Goal: Transaction & Acquisition: Subscribe to service/newsletter

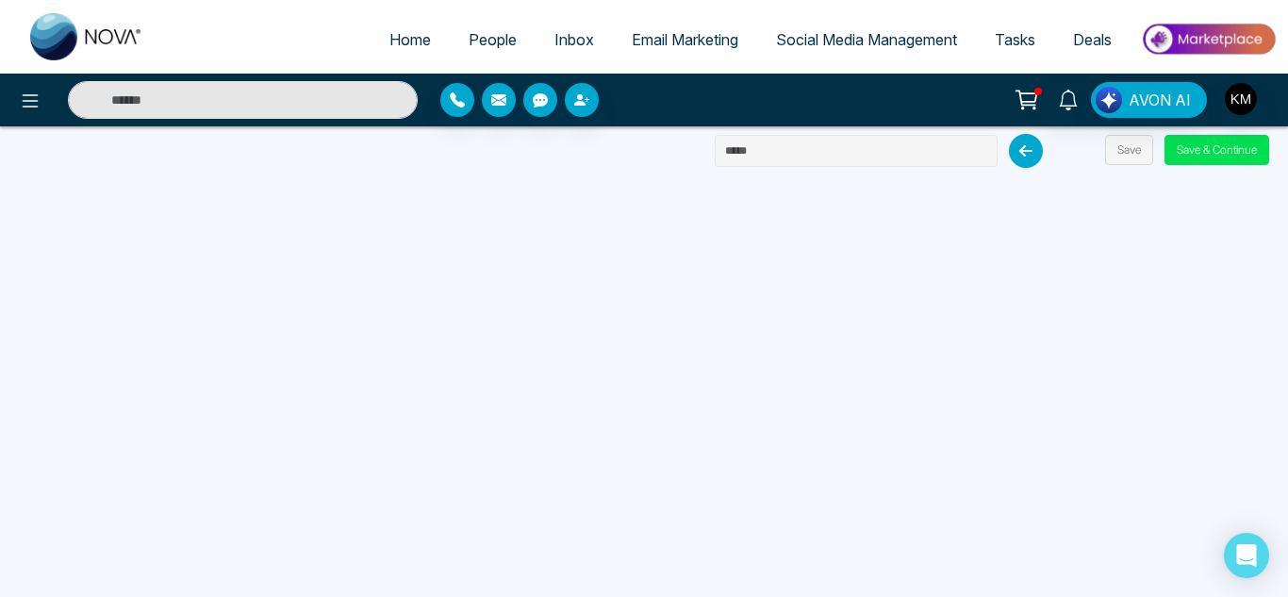
click at [936, 157] on input "text" at bounding box center [856, 151] width 283 height 32
type input "**********"
click at [1115, 149] on button "Save" at bounding box center [1129, 150] width 48 height 30
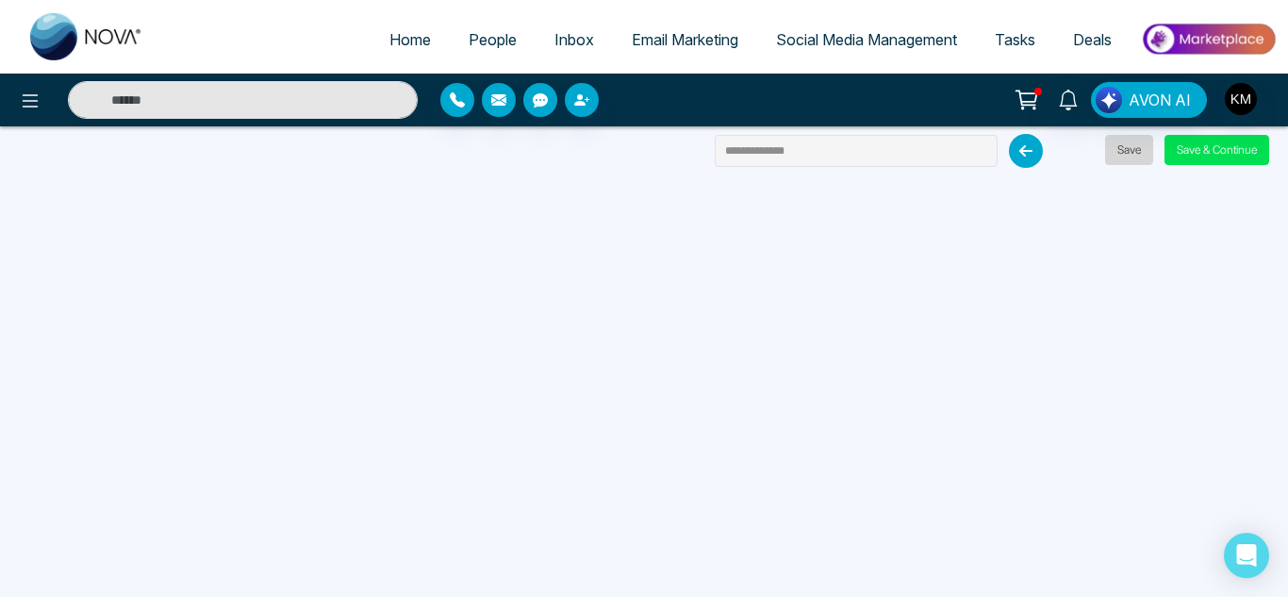
click at [1115, 149] on button "Save" at bounding box center [1129, 150] width 48 height 30
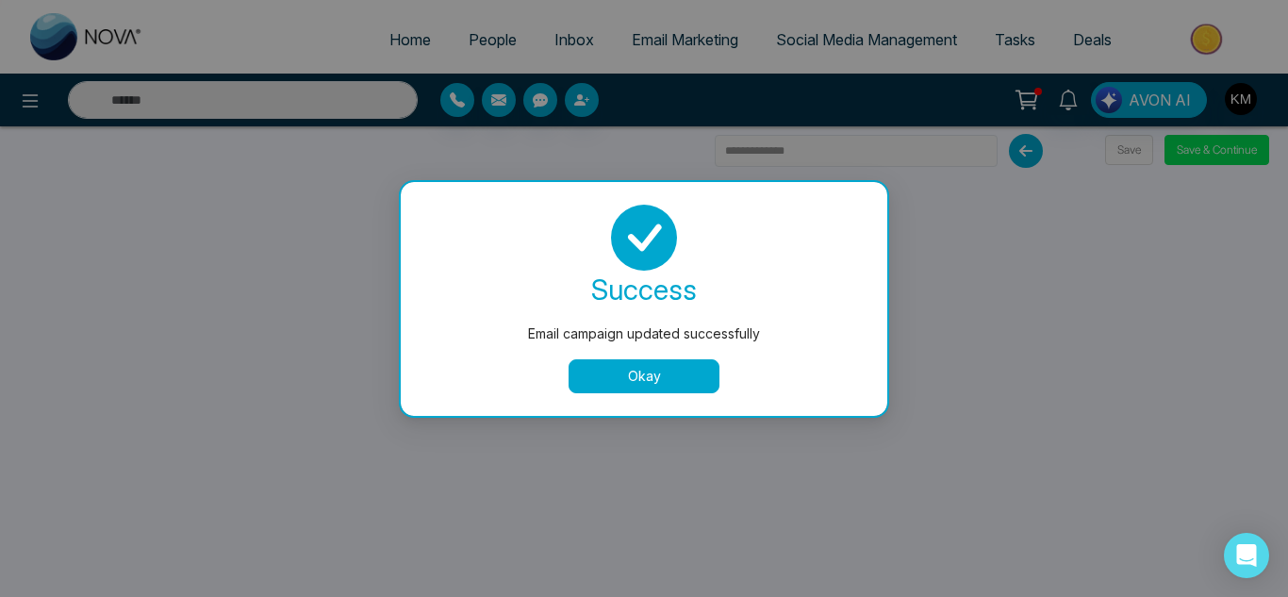
click at [670, 360] on button "Okay" at bounding box center [644, 376] width 151 height 34
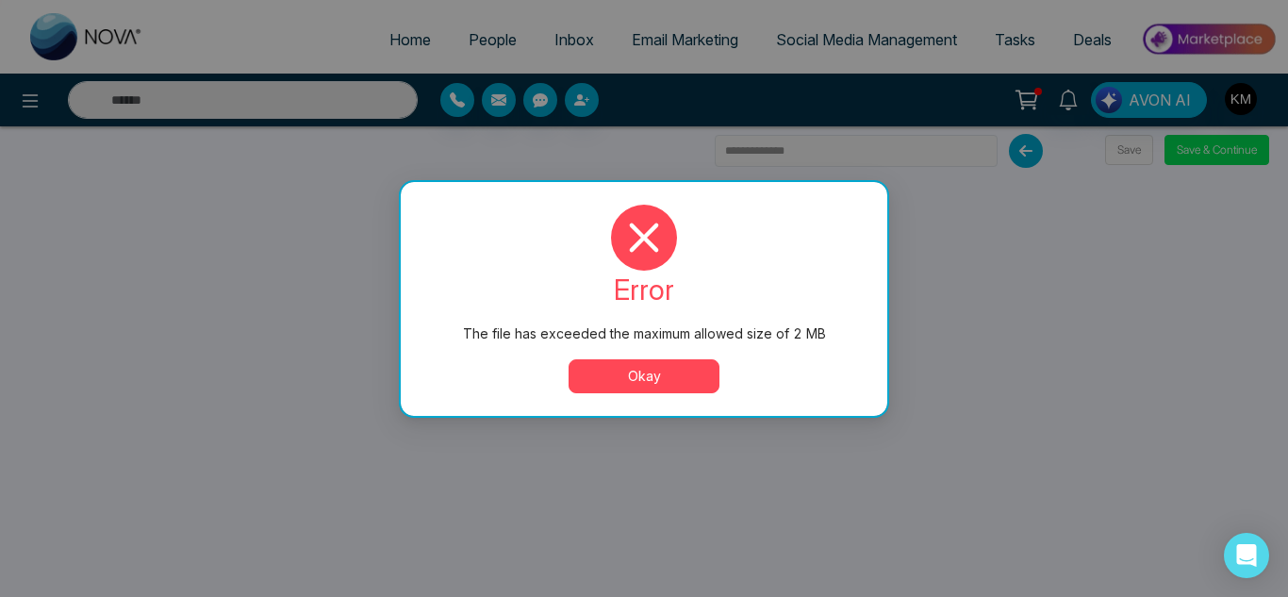
click at [688, 374] on button "Okay" at bounding box center [644, 376] width 151 height 34
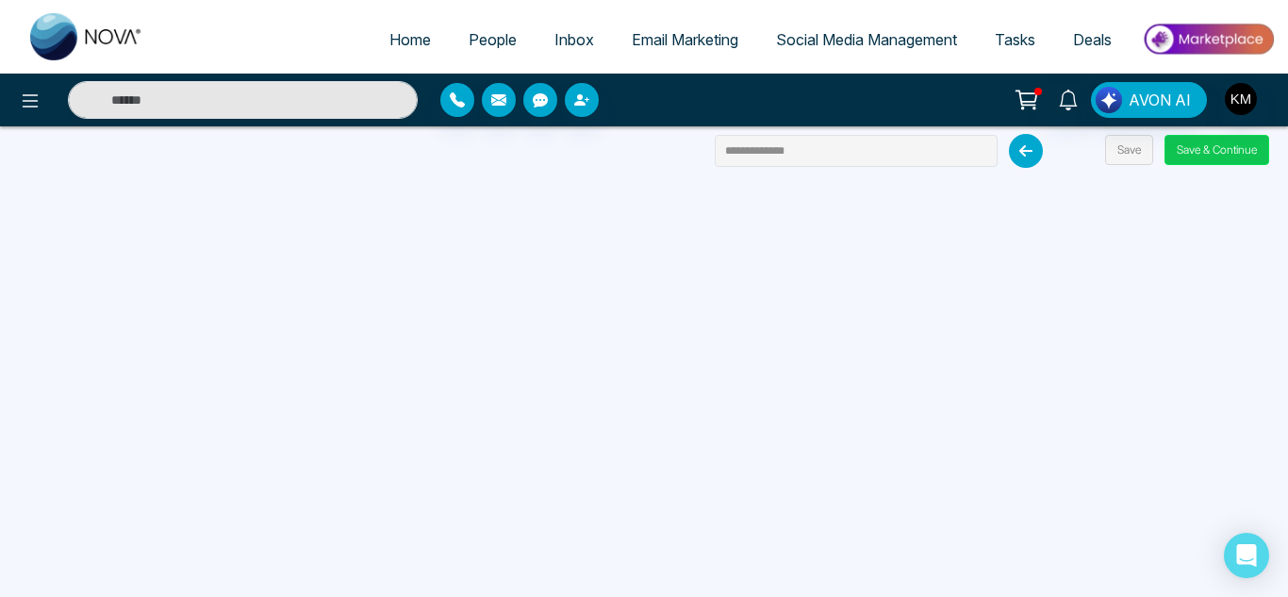
click at [1207, 148] on button "Save & Continue" at bounding box center [1217, 150] width 105 height 30
click at [1206, 149] on button "Save & Continue" at bounding box center [1217, 150] width 105 height 30
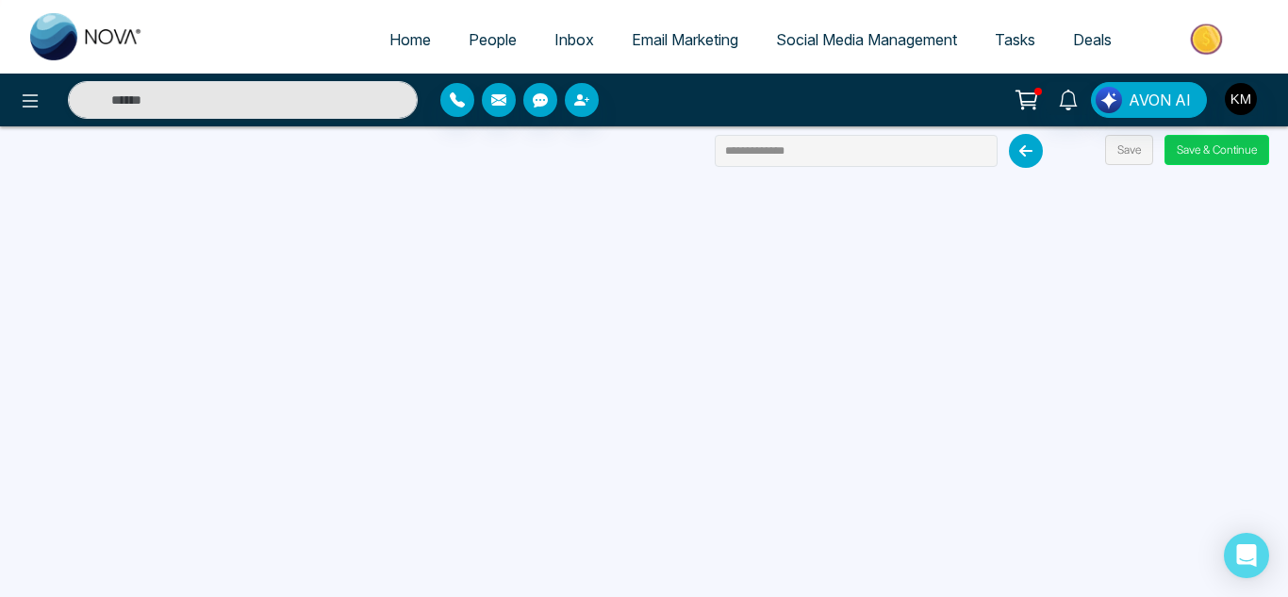
click at [1206, 149] on button "Save & Continue" at bounding box center [1217, 150] width 105 height 30
click at [1216, 145] on button "Save & Continue" at bounding box center [1217, 150] width 105 height 30
click at [1200, 155] on button "Save & Continue" at bounding box center [1217, 150] width 105 height 30
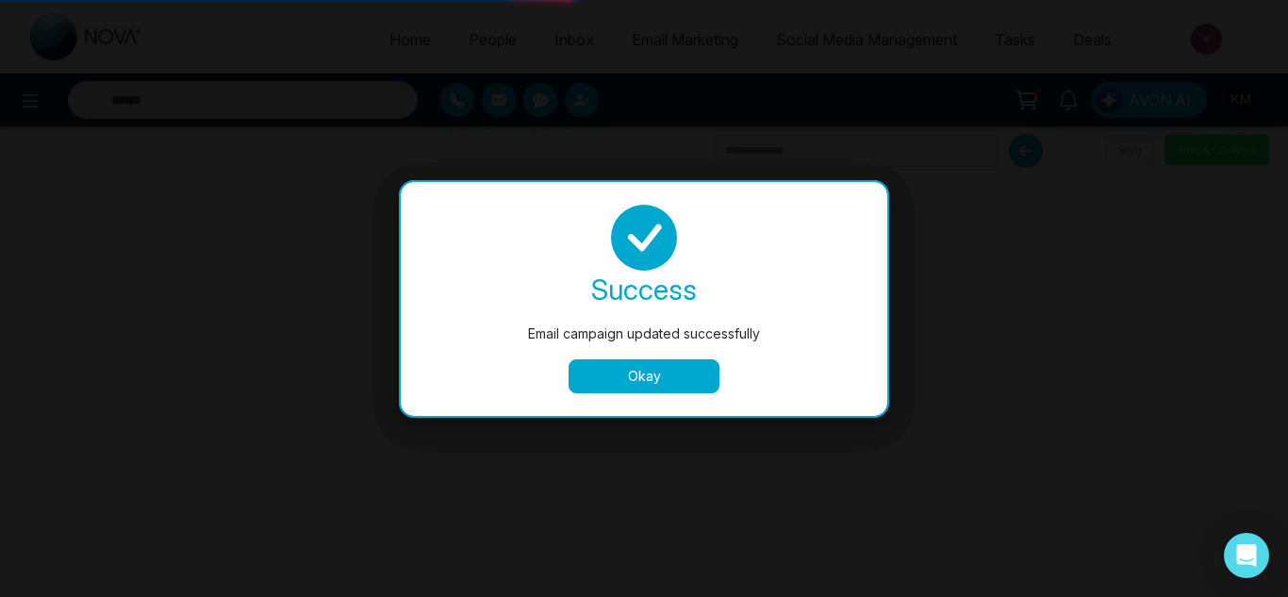
click at [690, 368] on button "Okay" at bounding box center [644, 376] width 151 height 34
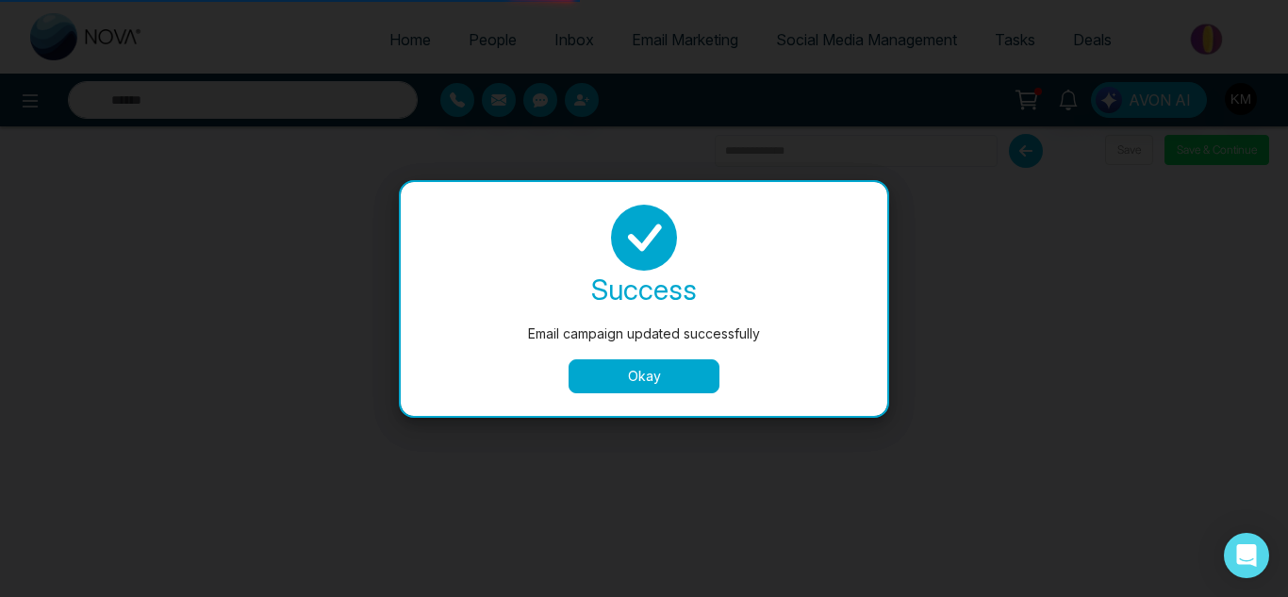
click at [690, 368] on button "Okay" at bounding box center [644, 376] width 151 height 34
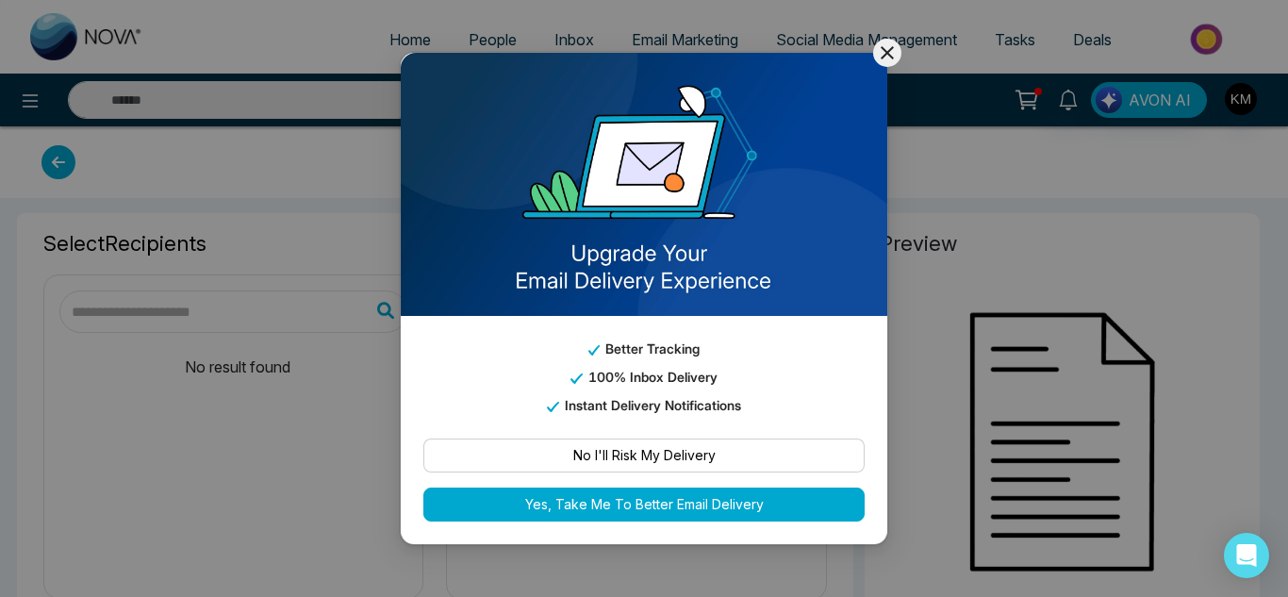
type input "**********"
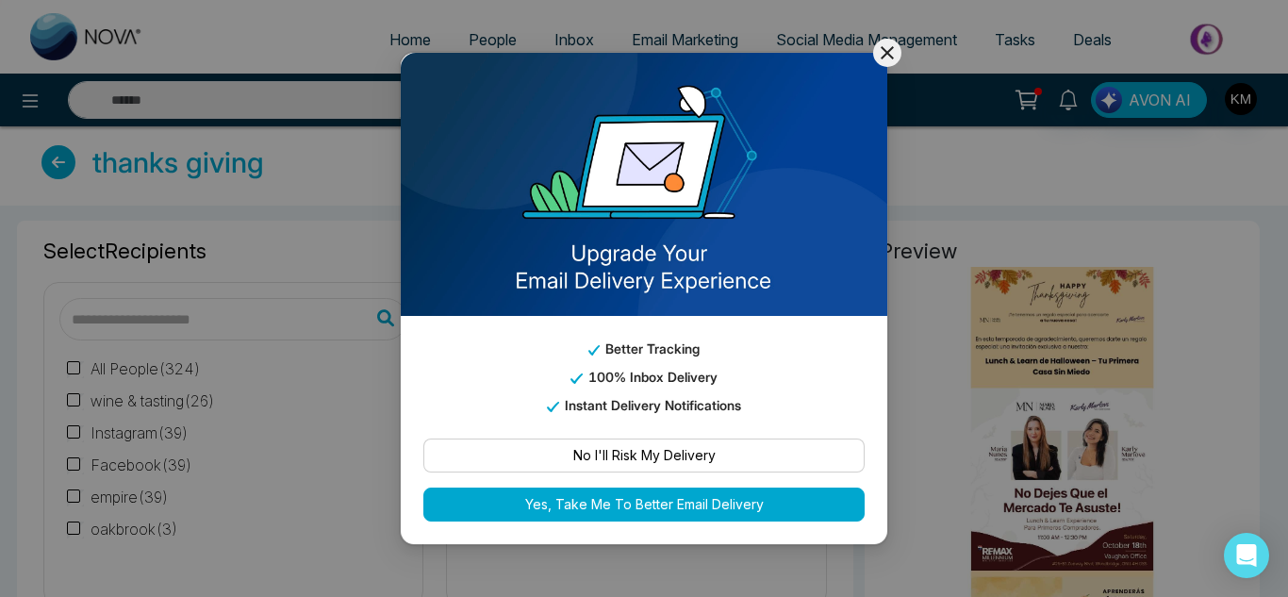
click at [890, 52] on icon at bounding box center [887, 52] width 23 height 23
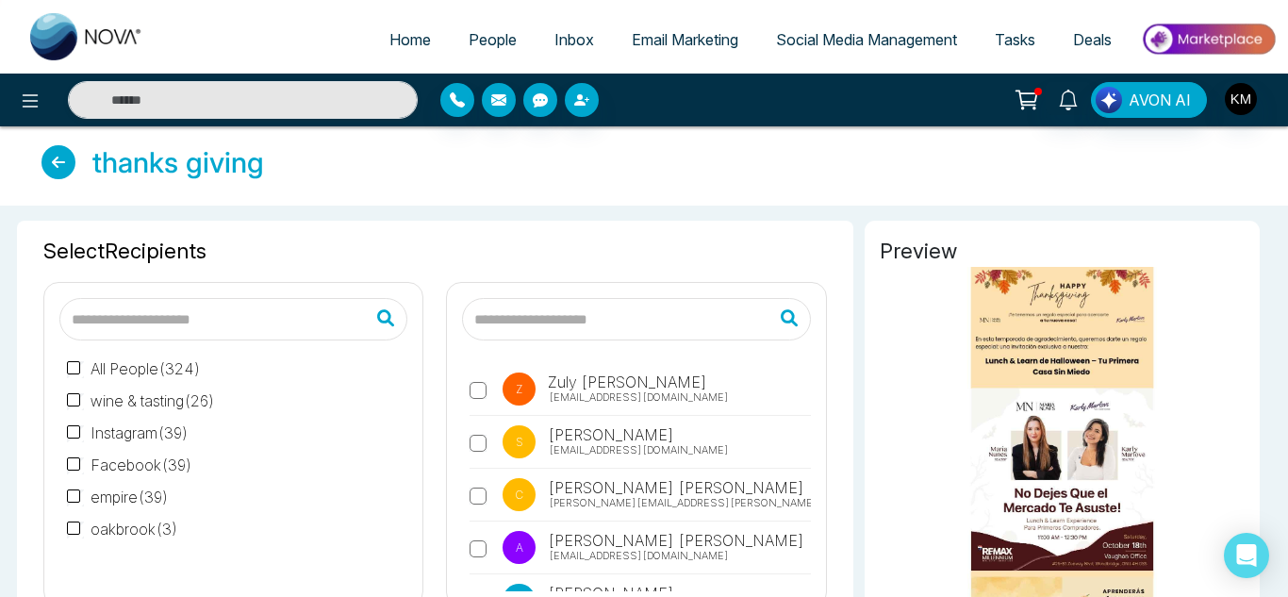
click at [83, 359] on label "All People ( 324 )" at bounding box center [134, 368] width 134 height 23
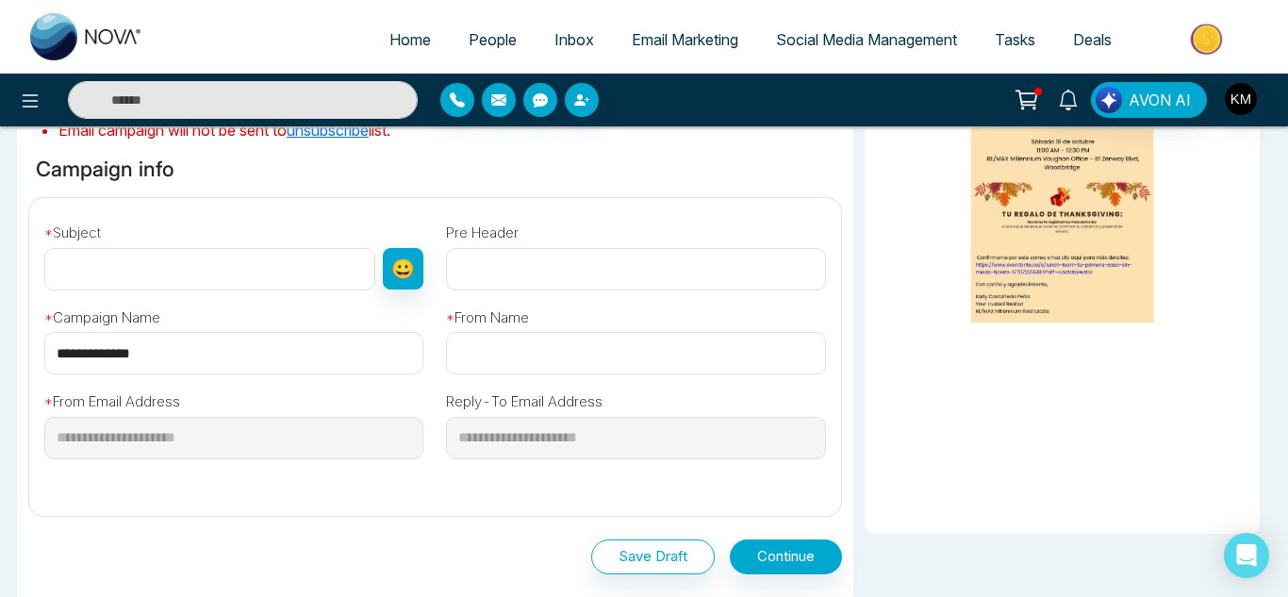
scroll to position [570, 0]
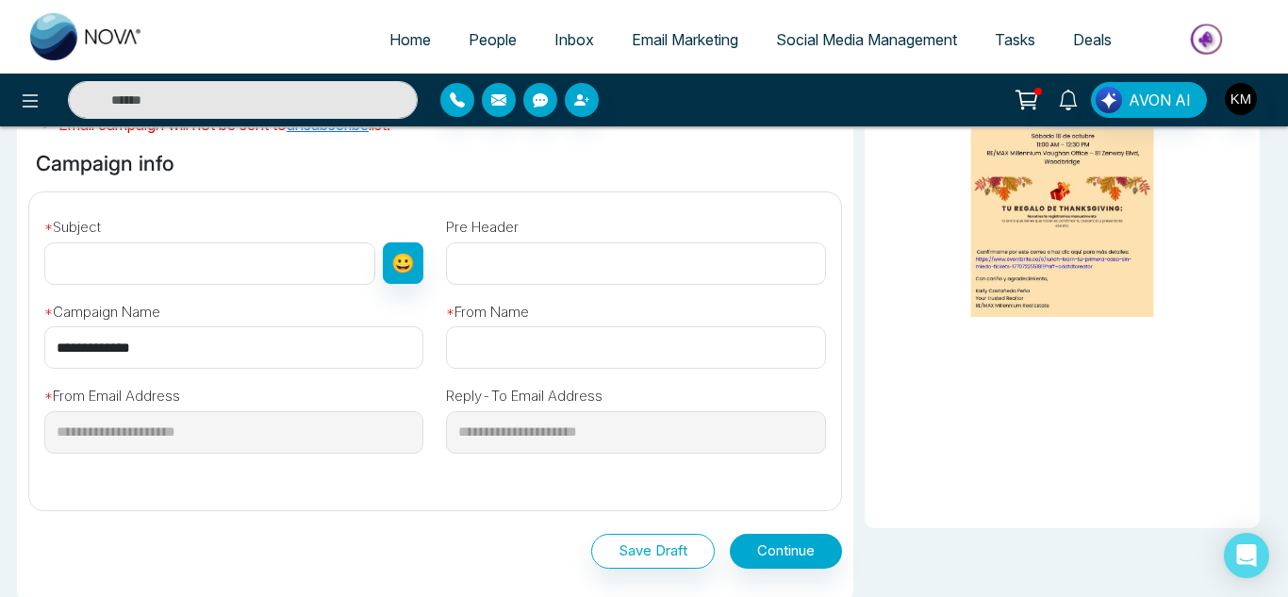
click at [305, 242] on input "text" at bounding box center [209, 263] width 331 height 42
paste input "**********"
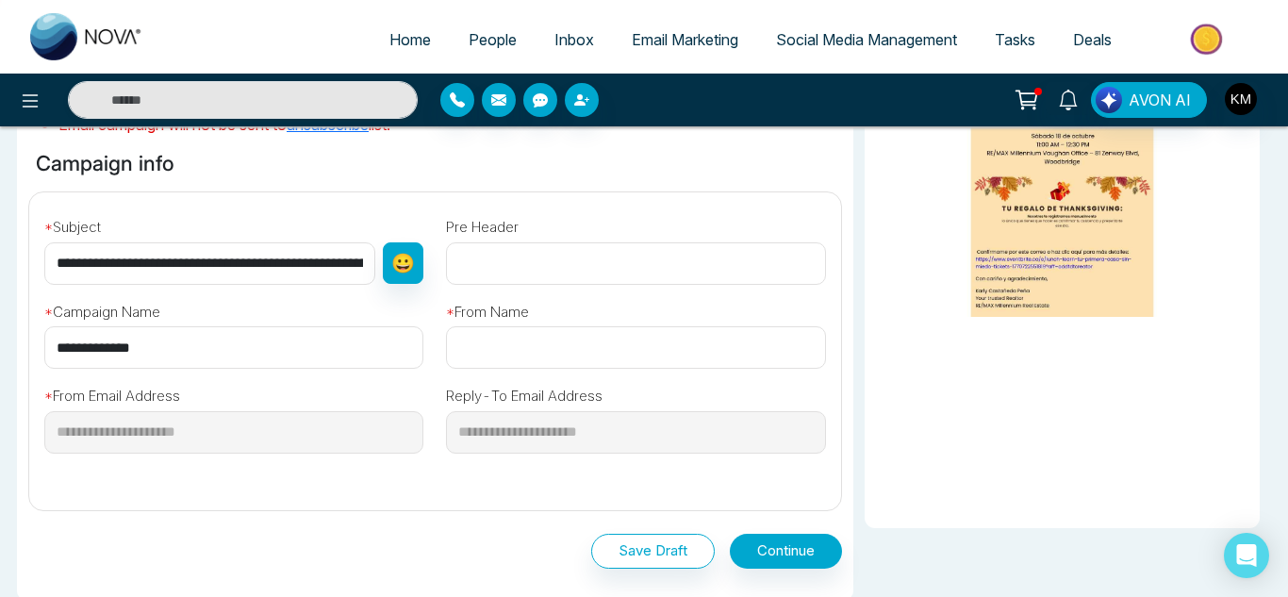
scroll to position [0, 235]
type input "**********"
click at [647, 261] on input "text" at bounding box center [635, 263] width 379 height 42
paste input "**********"
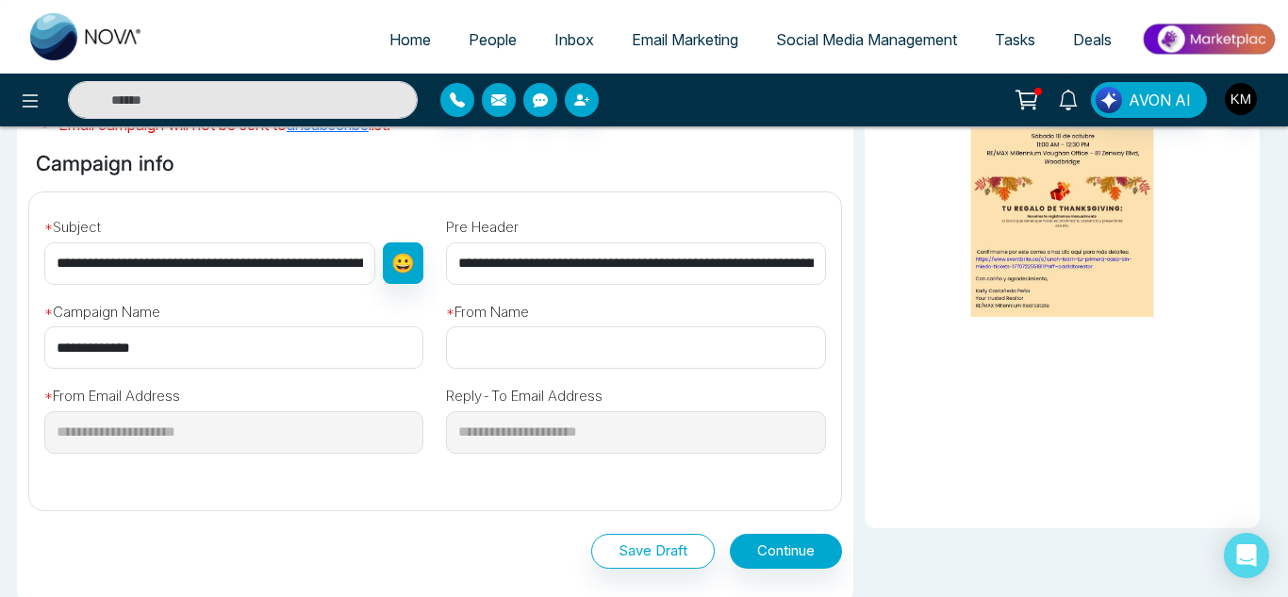
scroll to position [0, 136]
type input "**********"
click at [485, 341] on input "text" at bounding box center [635, 347] width 379 height 42
type input "*"
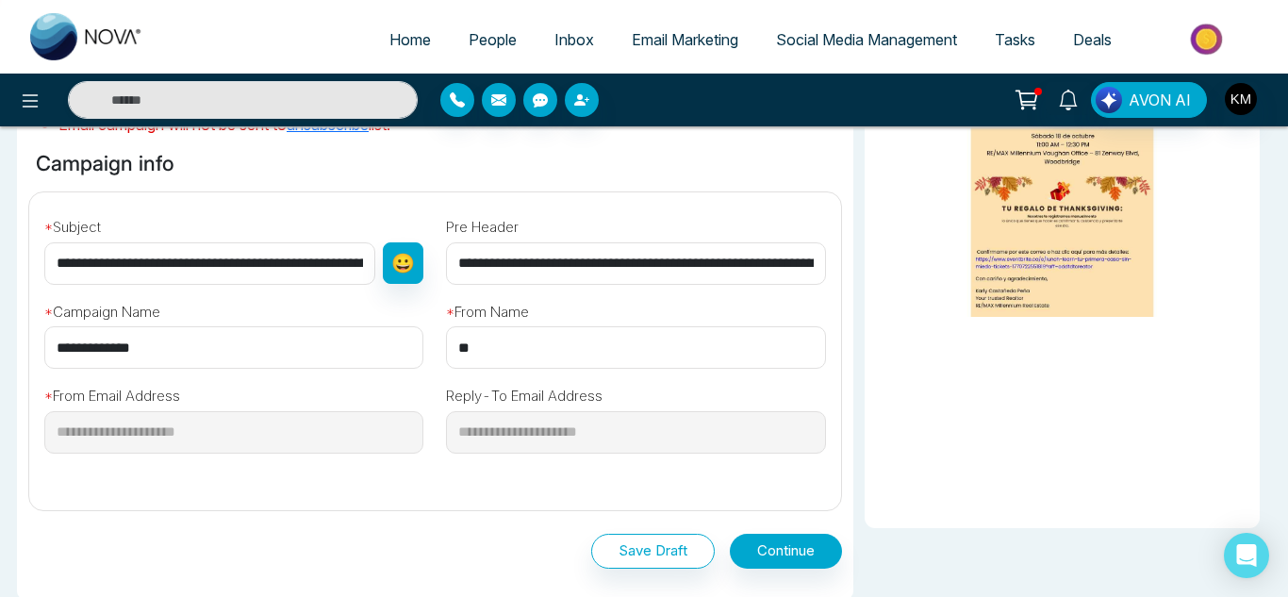
type input "*"
type input "**********"
click at [802, 543] on button "Continue" at bounding box center [786, 551] width 112 height 35
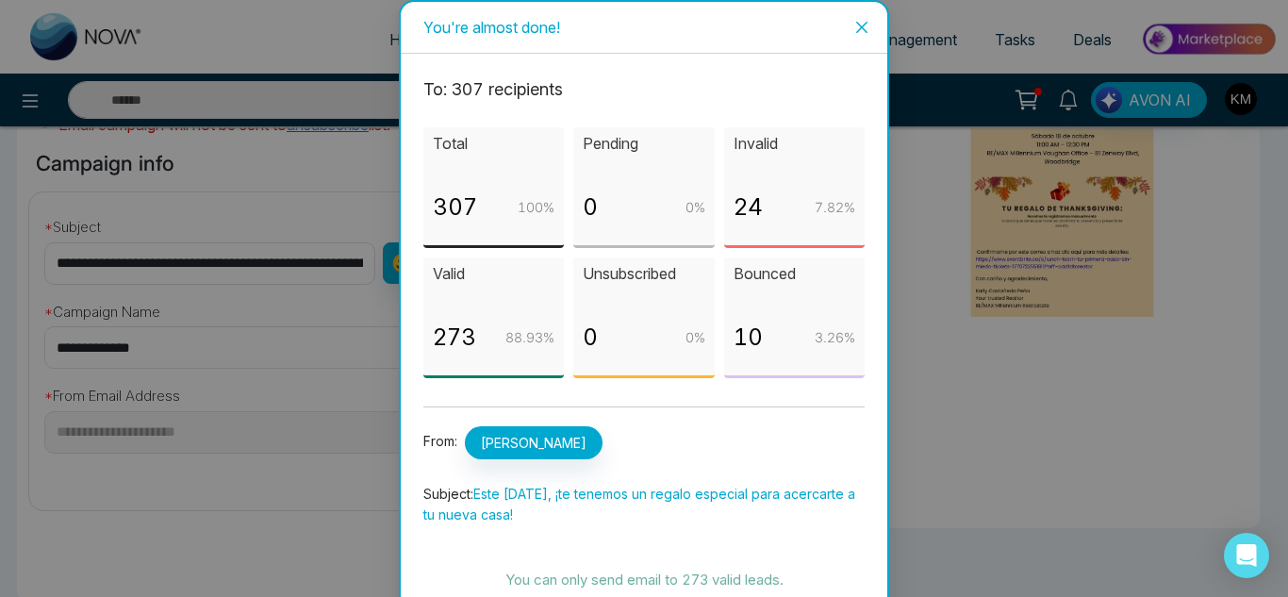
scroll to position [68, 0]
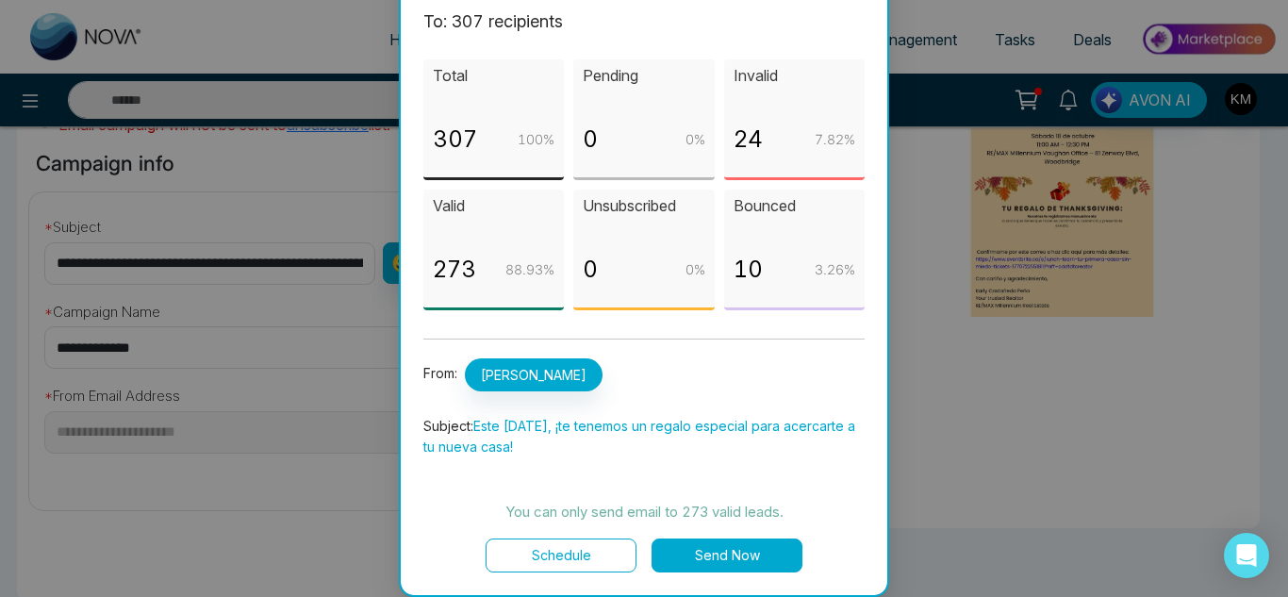
click at [783, 544] on button "Send Now" at bounding box center [727, 555] width 151 height 34
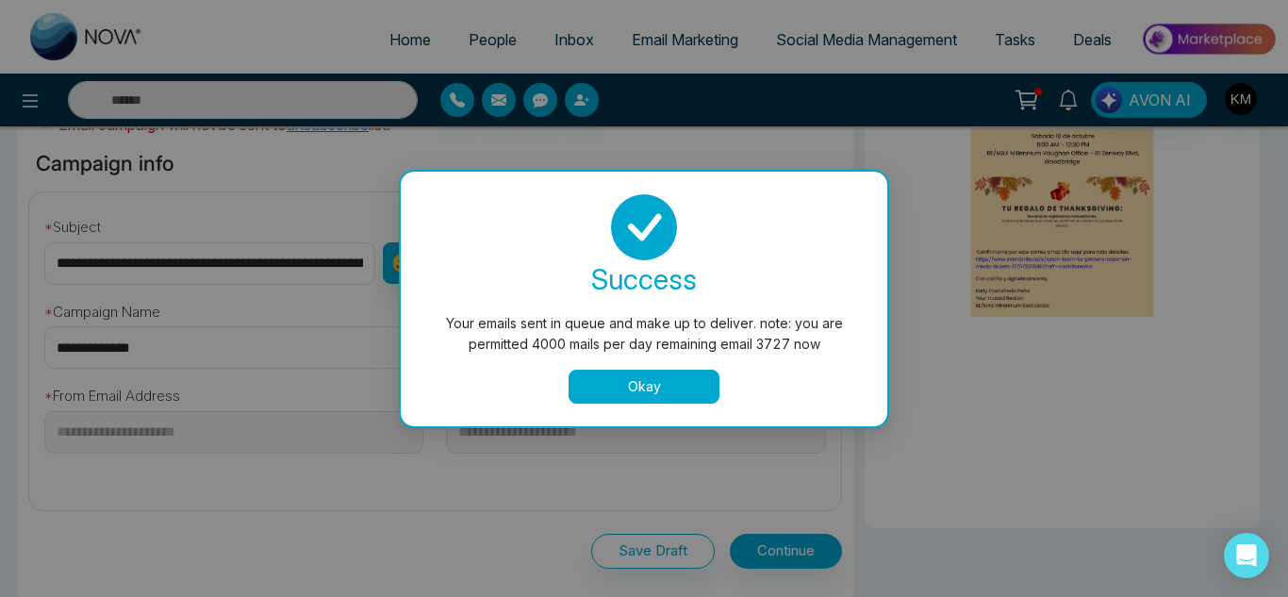
click at [697, 395] on button "Okay" at bounding box center [644, 387] width 151 height 34
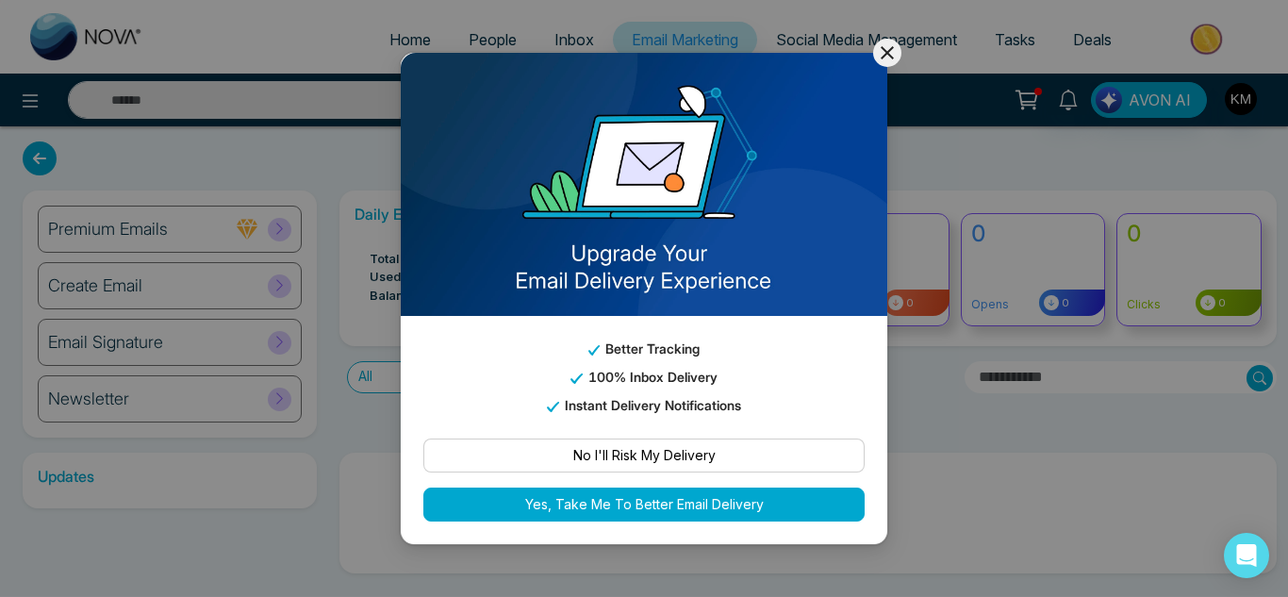
click at [882, 64] on icon at bounding box center [887, 52] width 23 height 23
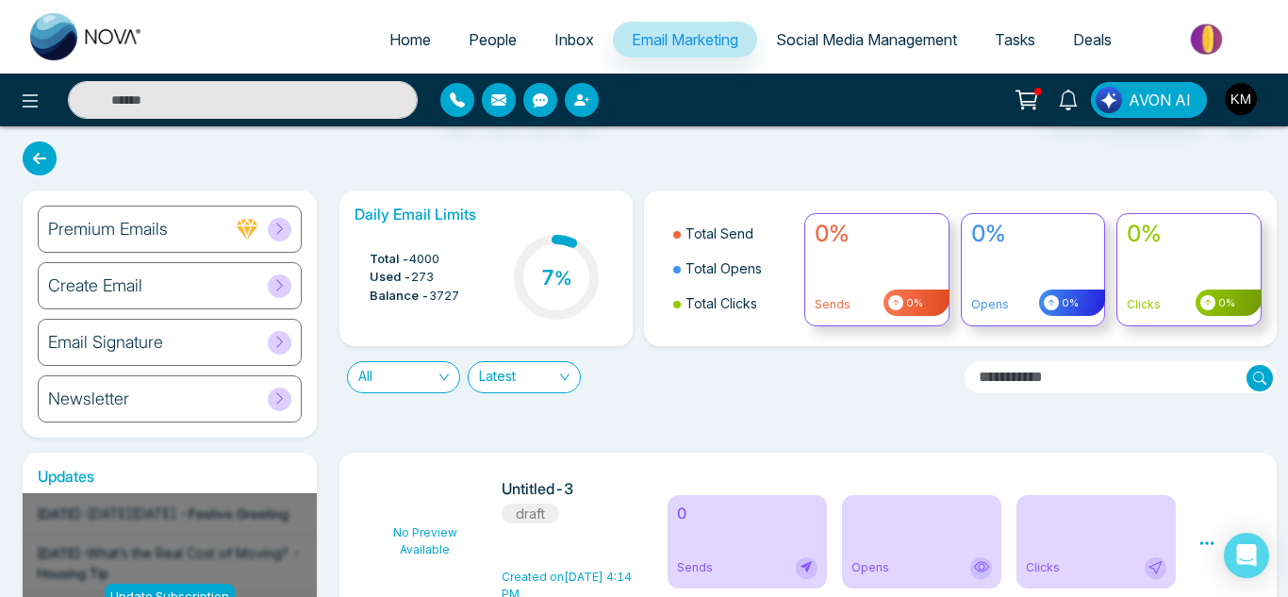
click at [786, 427] on div "Daily Email Limits Total - 4000 Used - 273 Balance - 3727 7 % Total Send Total …" at bounding box center [803, 313] width 950 height 247
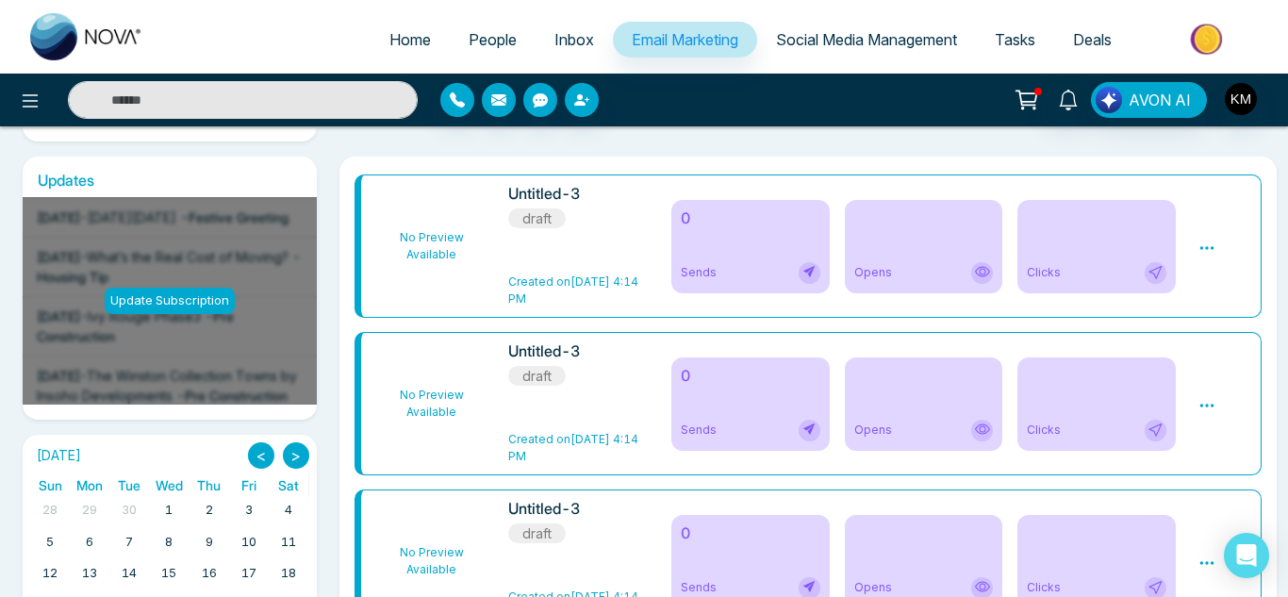
scroll to position [292, 0]
